Goal: Task Accomplishment & Management: Manage account settings

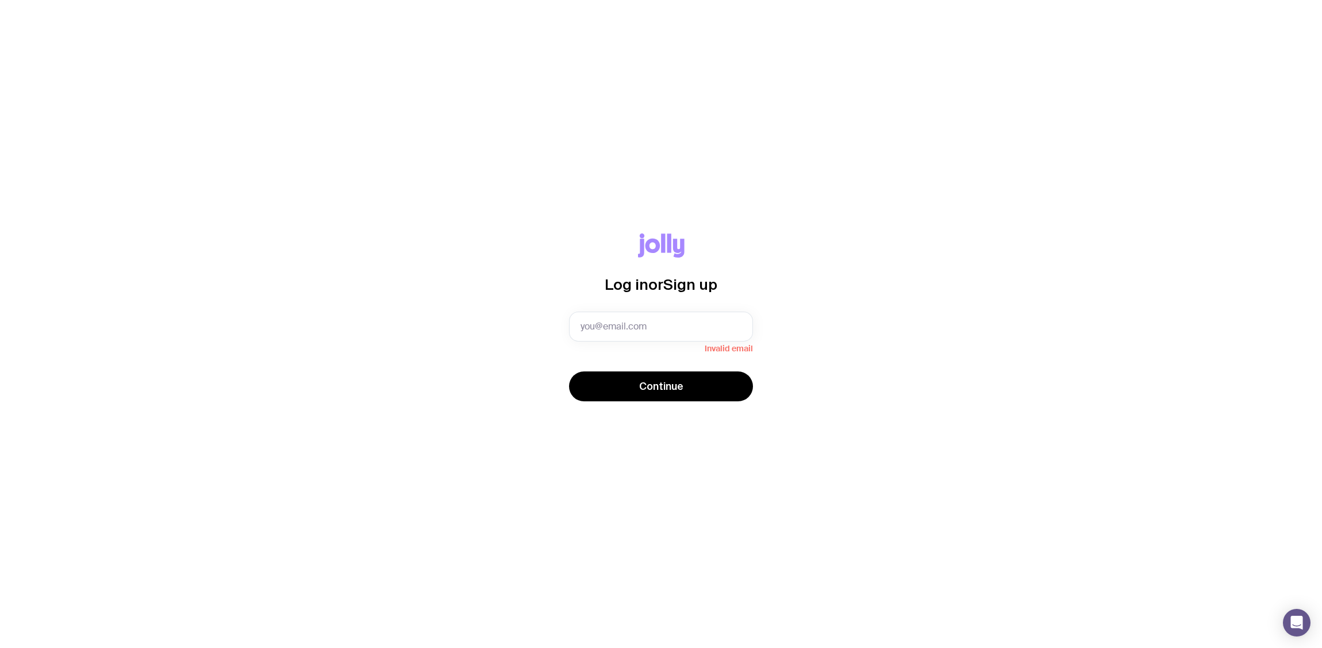
drag, startPoint x: 1281, startPoint y: 167, endPoint x: 1135, endPoint y: 190, distance: 147.9
click at [1281, 167] on div "Log in or Sign up Invalid email Continue" at bounding box center [661, 324] width 1322 height 648
click at [637, 322] on input "text" at bounding box center [661, 327] width 184 height 30
paste input "[EMAIL_ADDRESS][DOMAIN_NAME]"
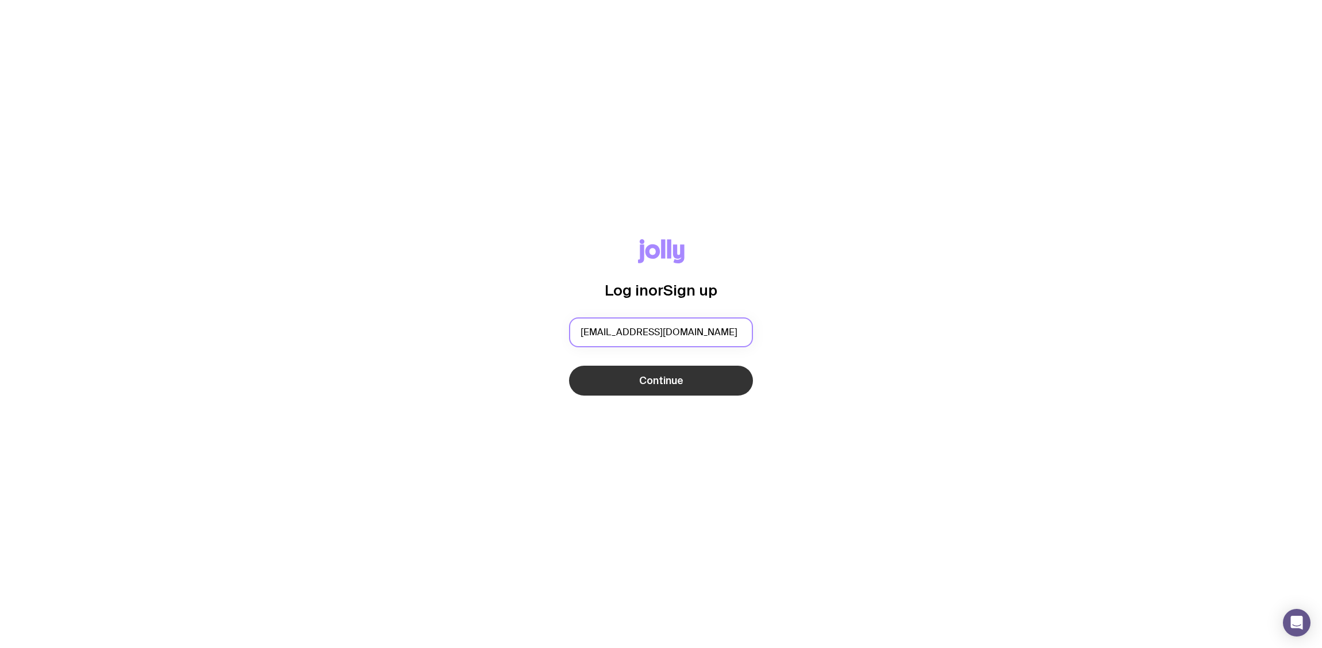
type input "[EMAIL_ADDRESS][DOMAIN_NAME]"
click at [577, 378] on button "Continue" at bounding box center [661, 381] width 184 height 30
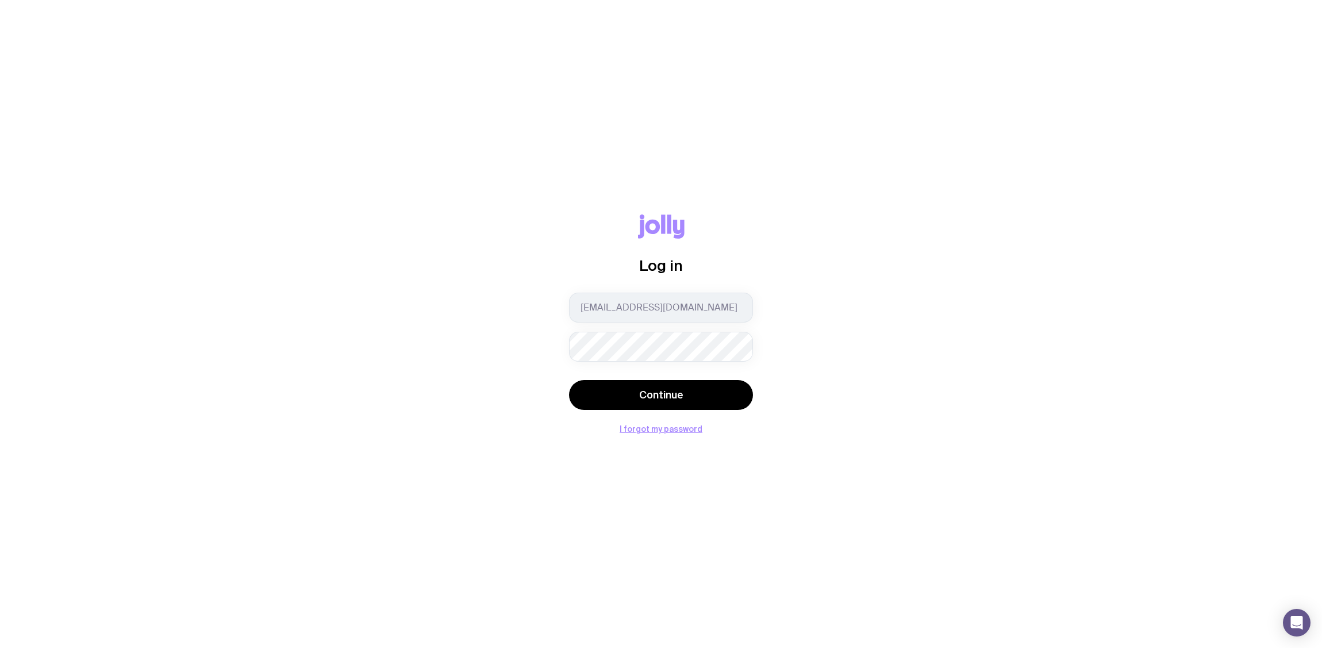
click at [818, 324] on div "Log in [EMAIL_ADDRESS][DOMAIN_NAME] Continue I forgot my password" at bounding box center [661, 323] width 1267 height 219
